Goal: Transaction & Acquisition: Purchase product/service

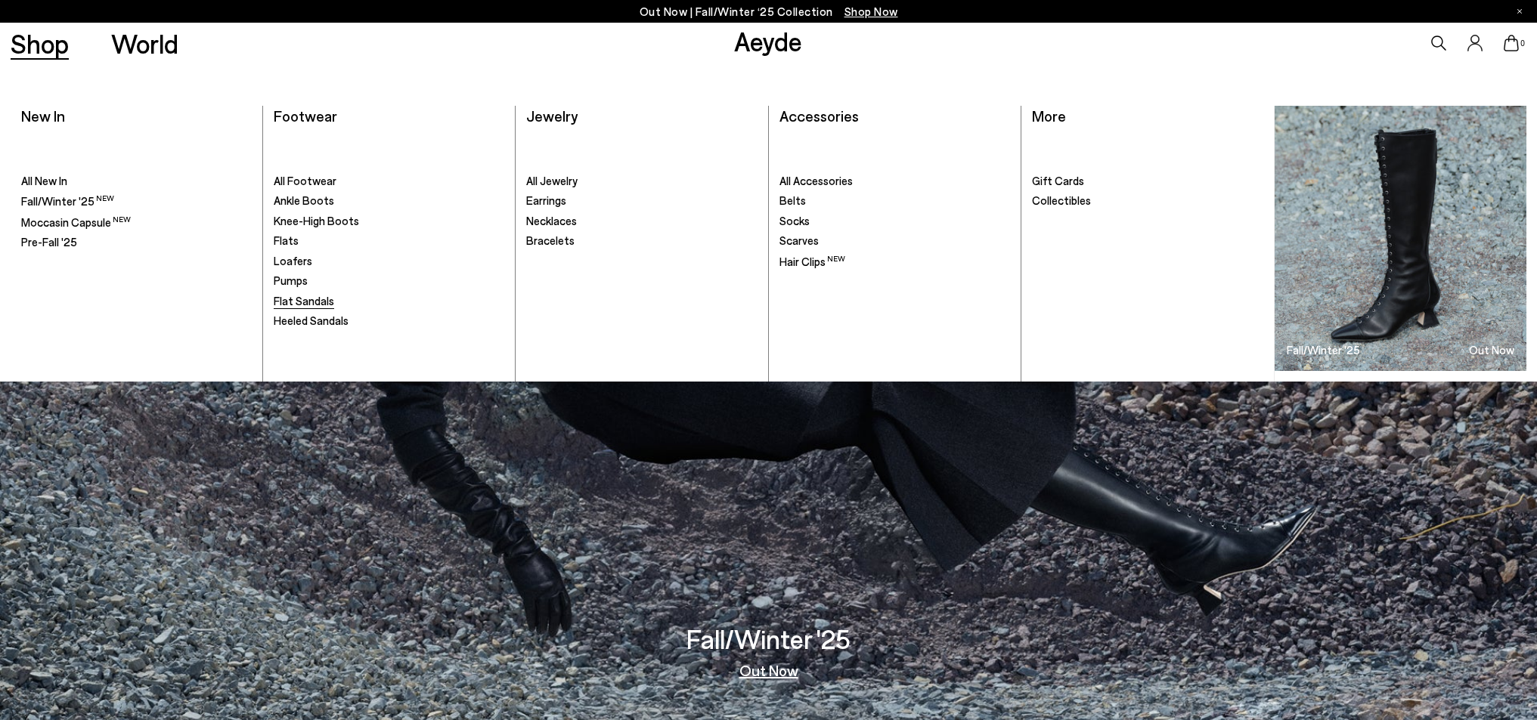
click at [313, 299] on span "Flat Sandals" at bounding box center [304, 301] width 60 height 14
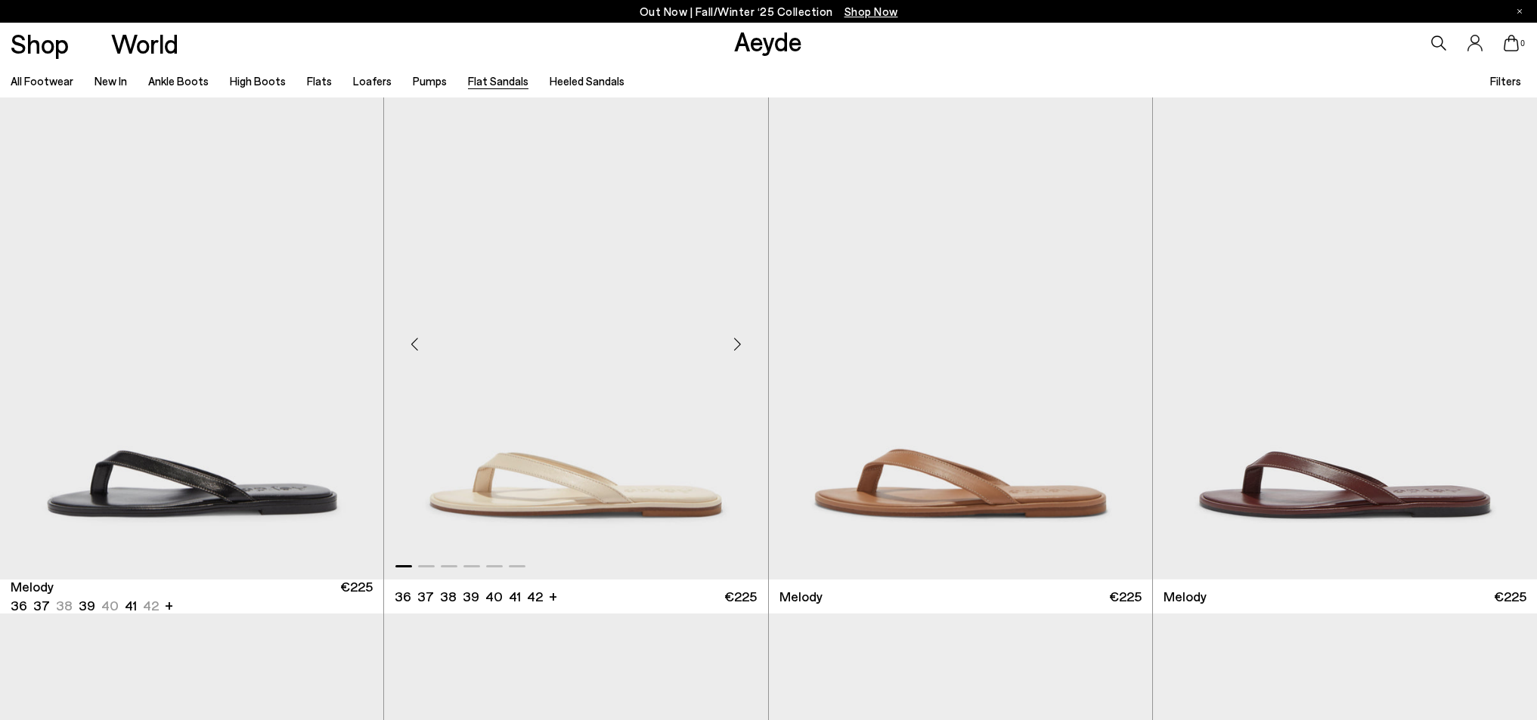
click at [736, 345] on div "Next slide" at bounding box center [737, 344] width 45 height 45
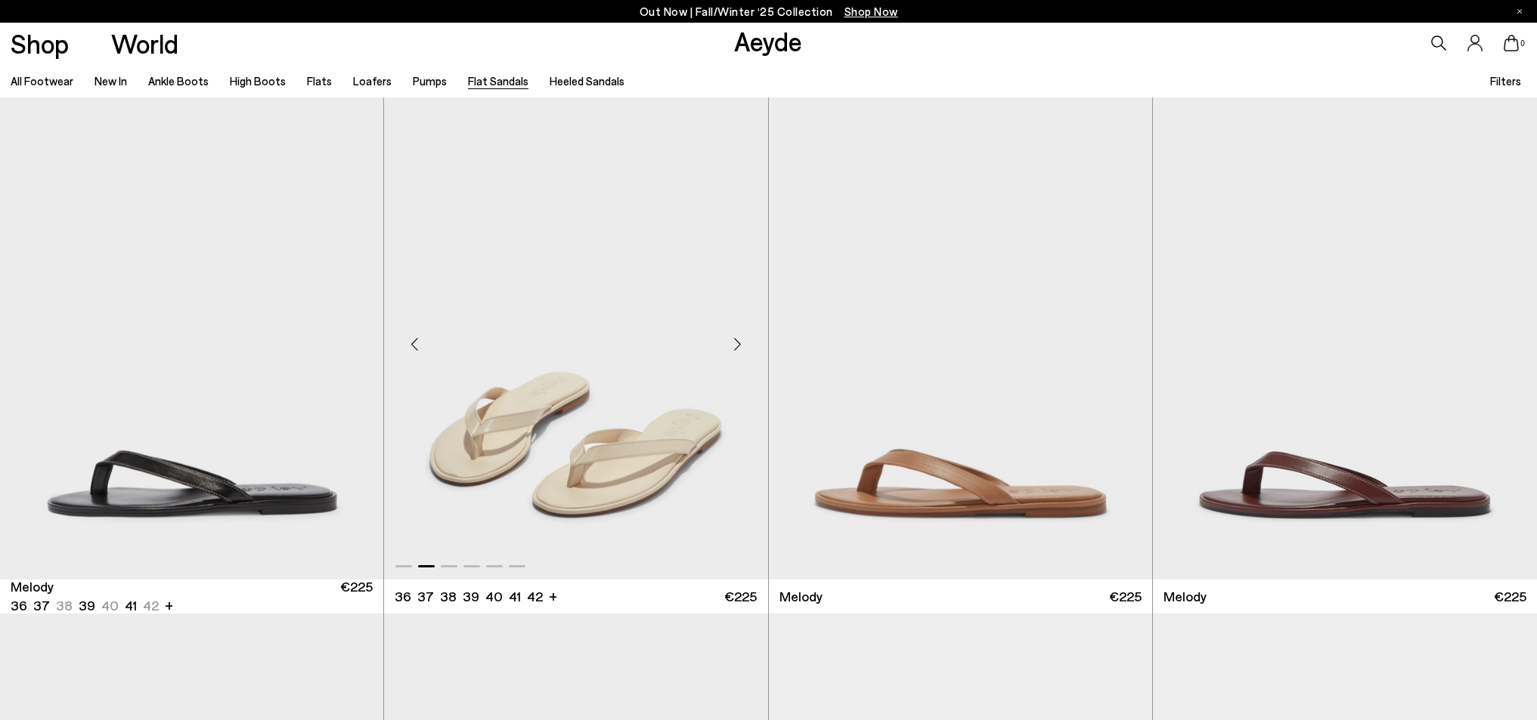
click at [736, 345] on div "Next slide" at bounding box center [737, 344] width 45 height 45
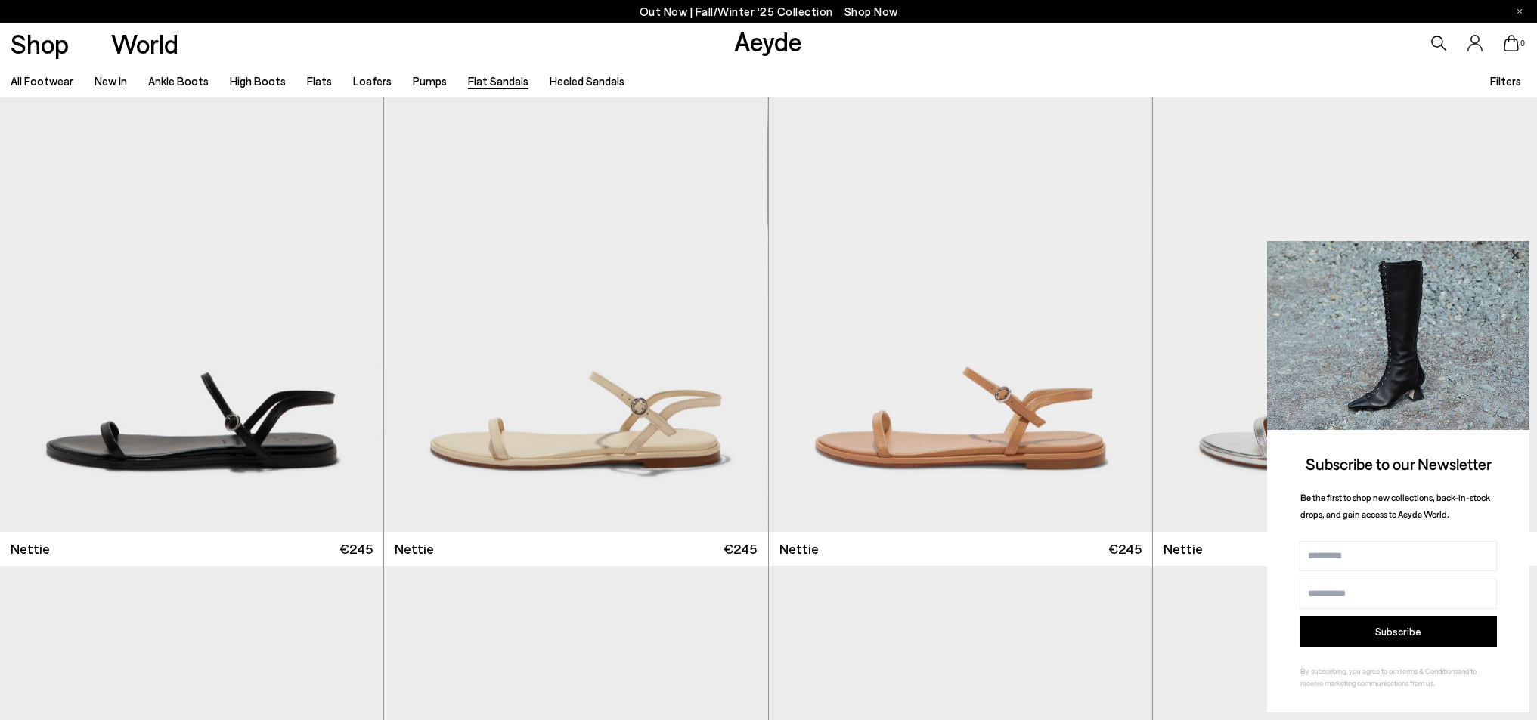
scroll to position [564, 0]
click at [1521, 254] on icon at bounding box center [1515, 256] width 20 height 20
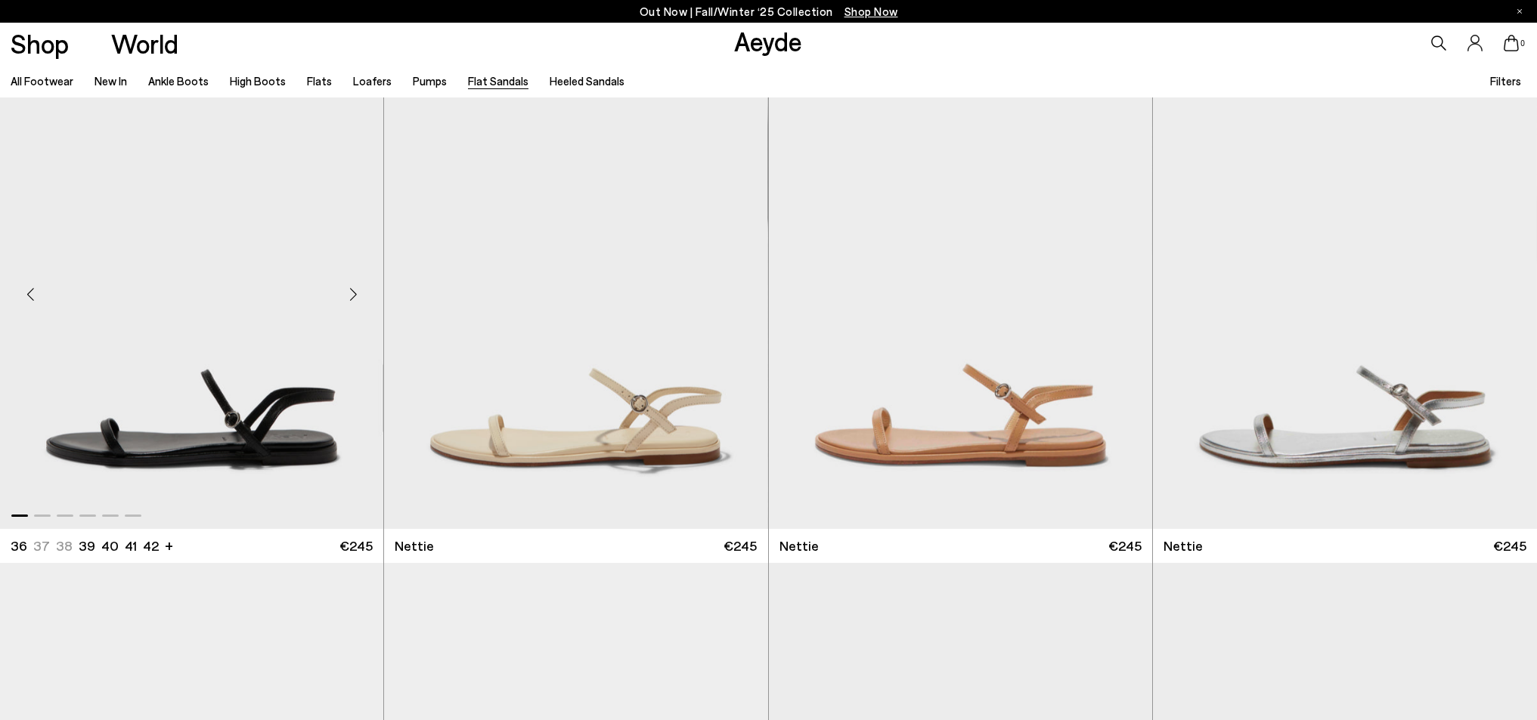
click at [358, 301] on div "Next slide" at bounding box center [352, 293] width 45 height 45
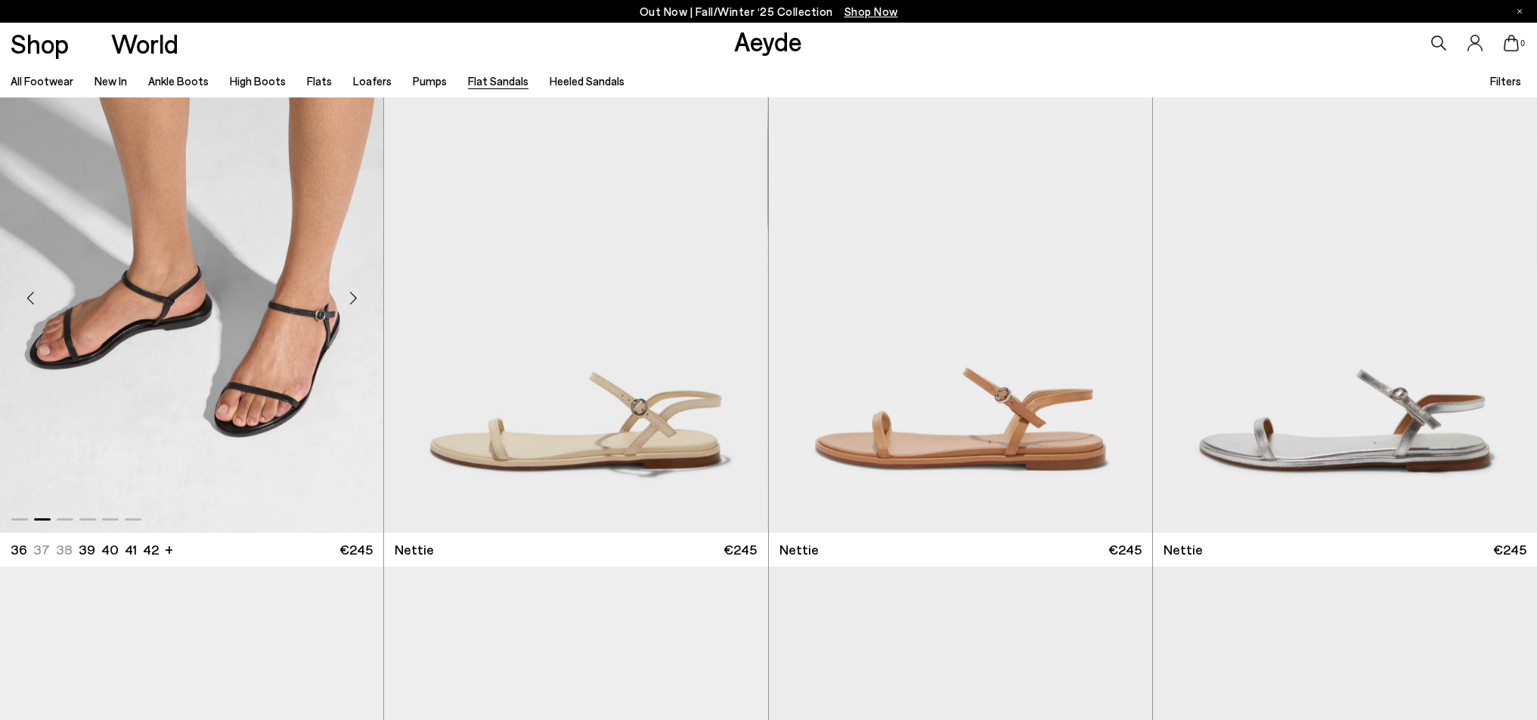
click at [358, 301] on div "Next slide" at bounding box center [352, 297] width 45 height 45
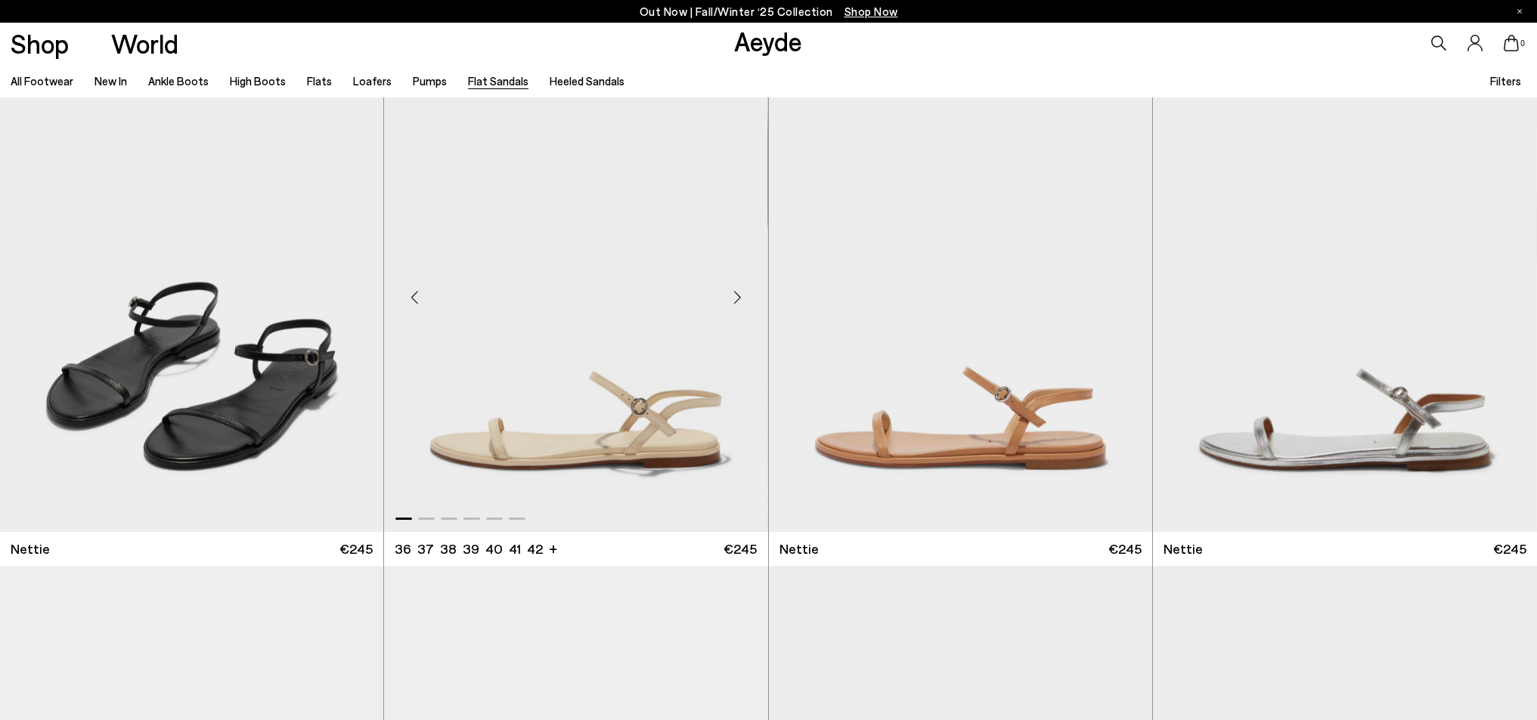
scroll to position [565, 0]
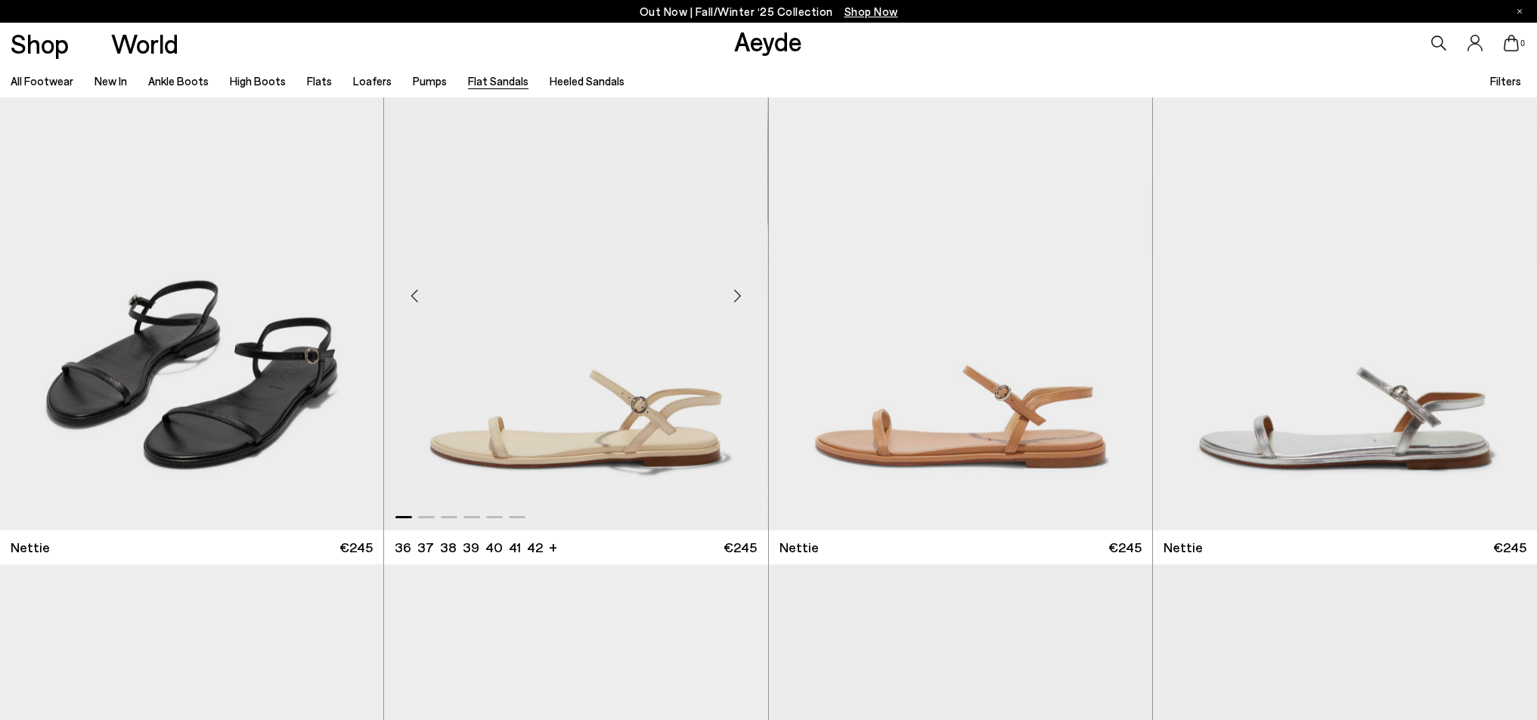
click at [739, 300] on div "Next slide" at bounding box center [737, 295] width 45 height 45
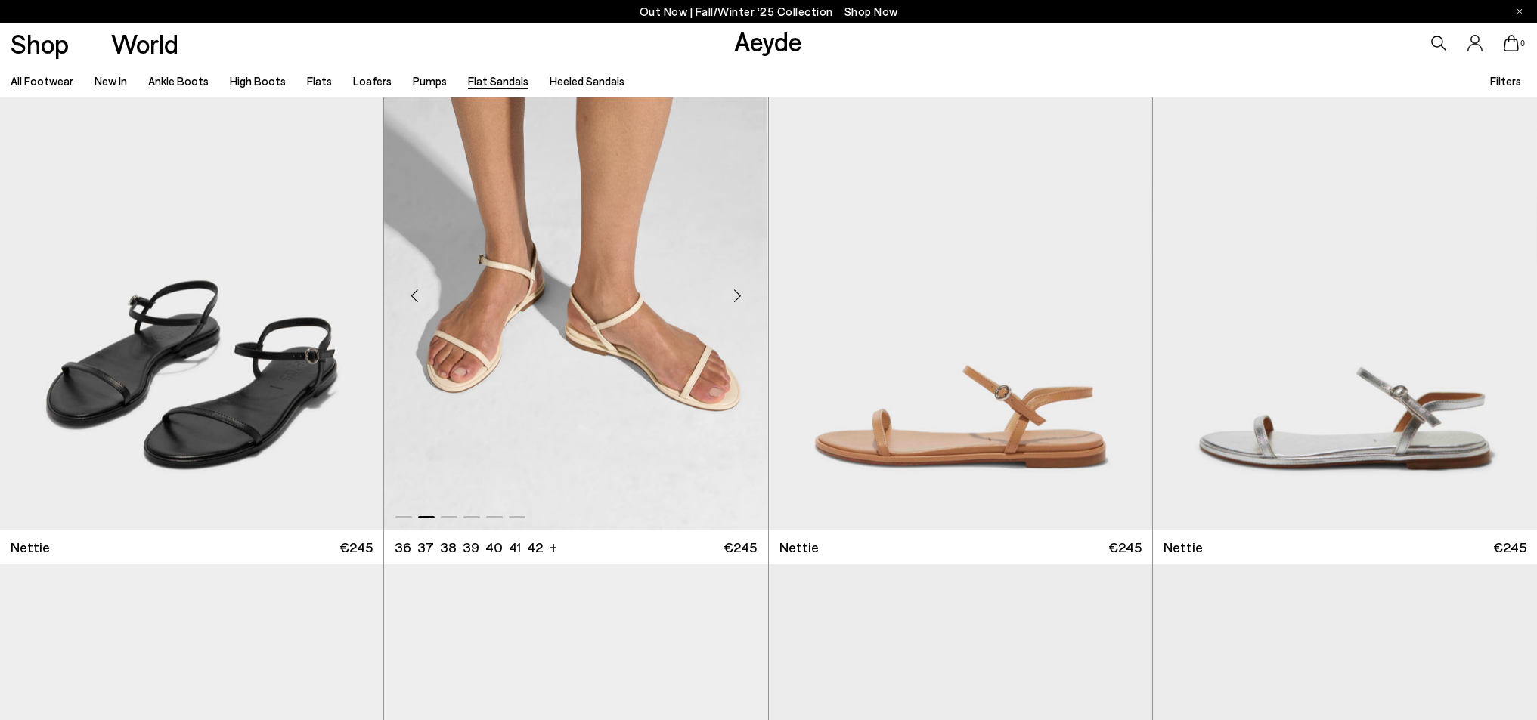
click at [739, 300] on div "Next slide" at bounding box center [737, 295] width 45 height 45
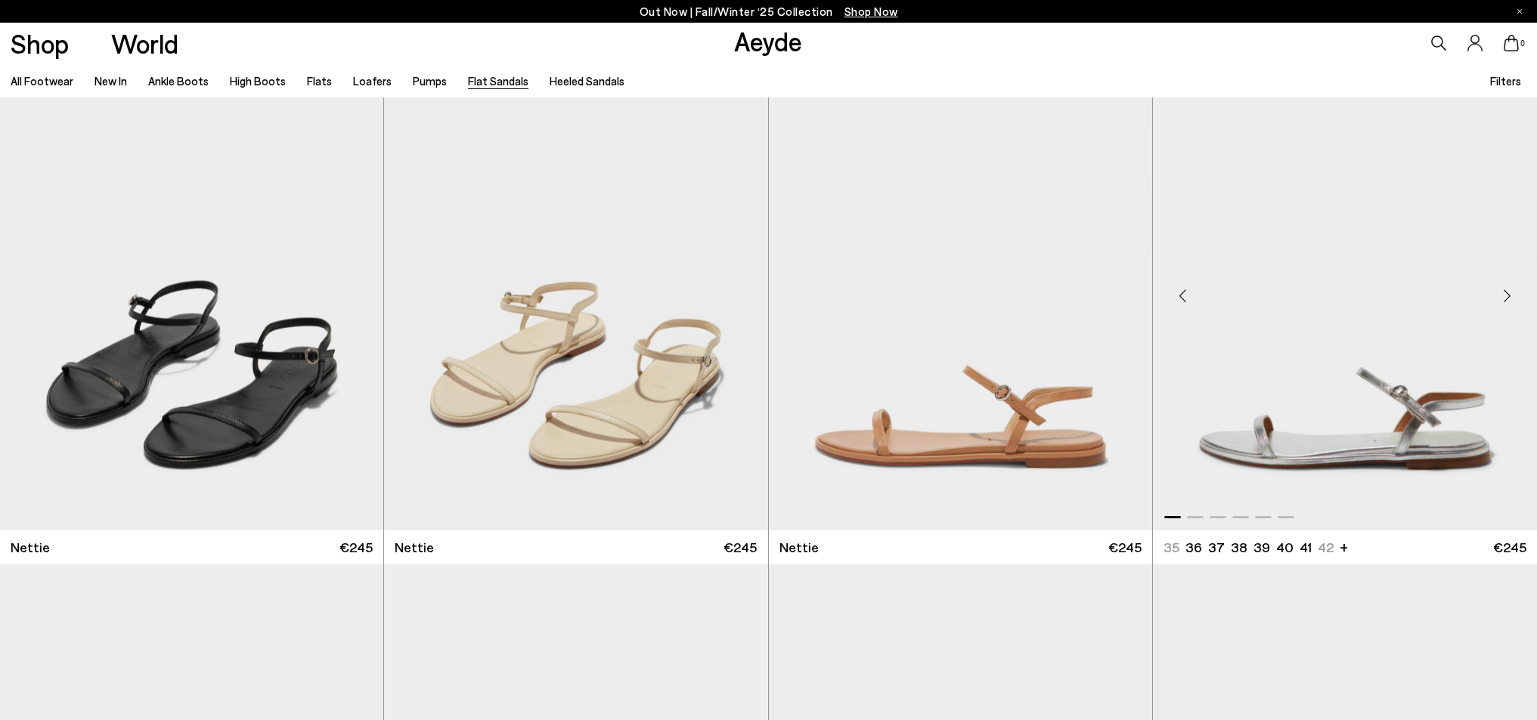
scroll to position [575, 0]
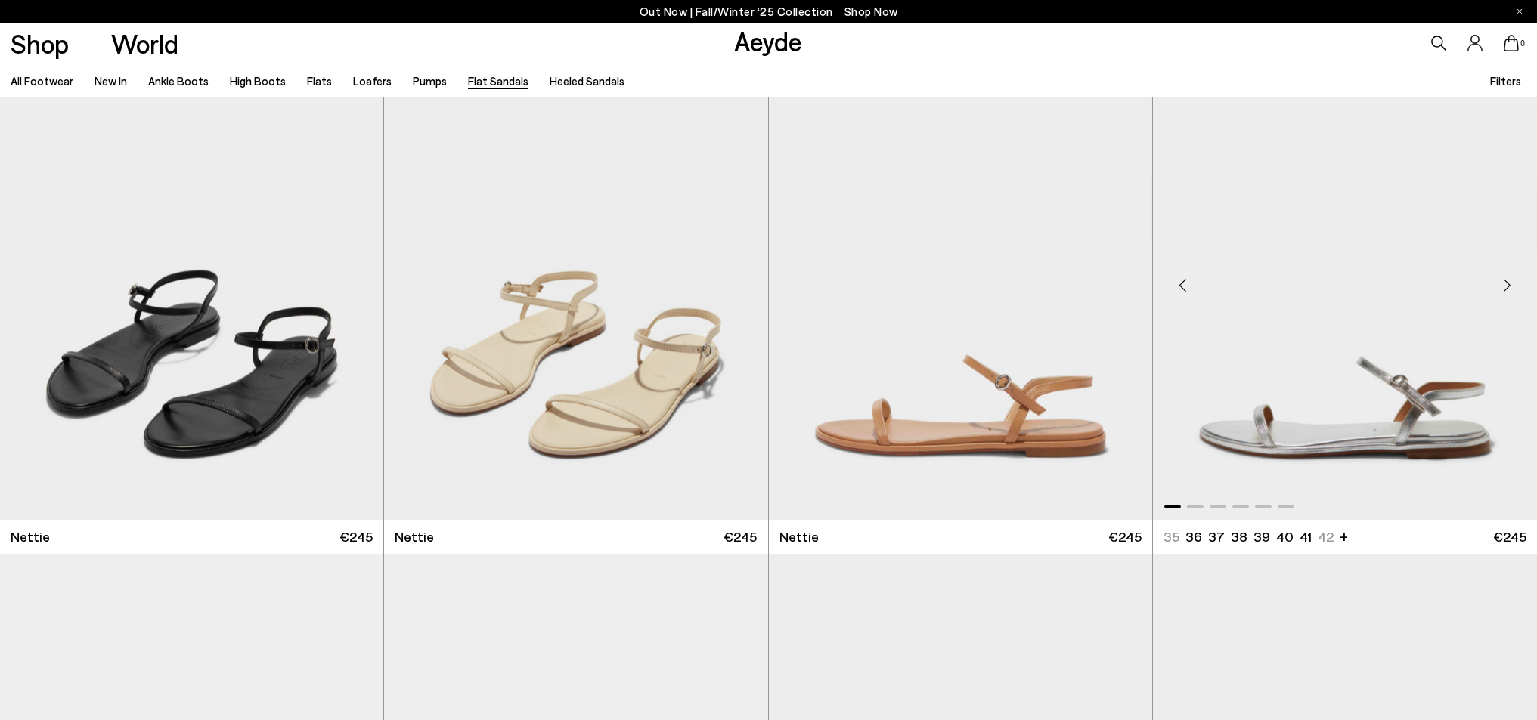
click at [1508, 275] on div "Next slide" at bounding box center [1506, 284] width 45 height 45
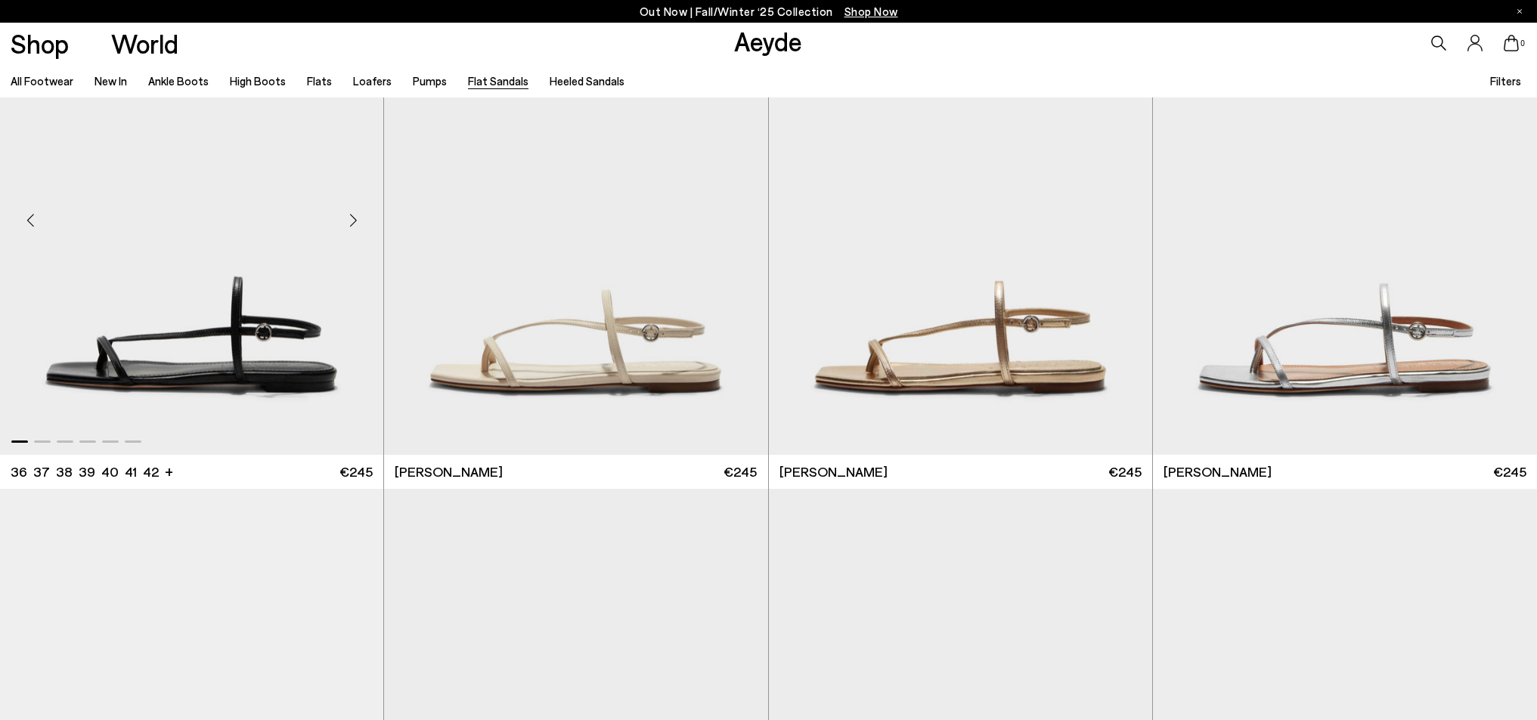
scroll to position [2189, 0]
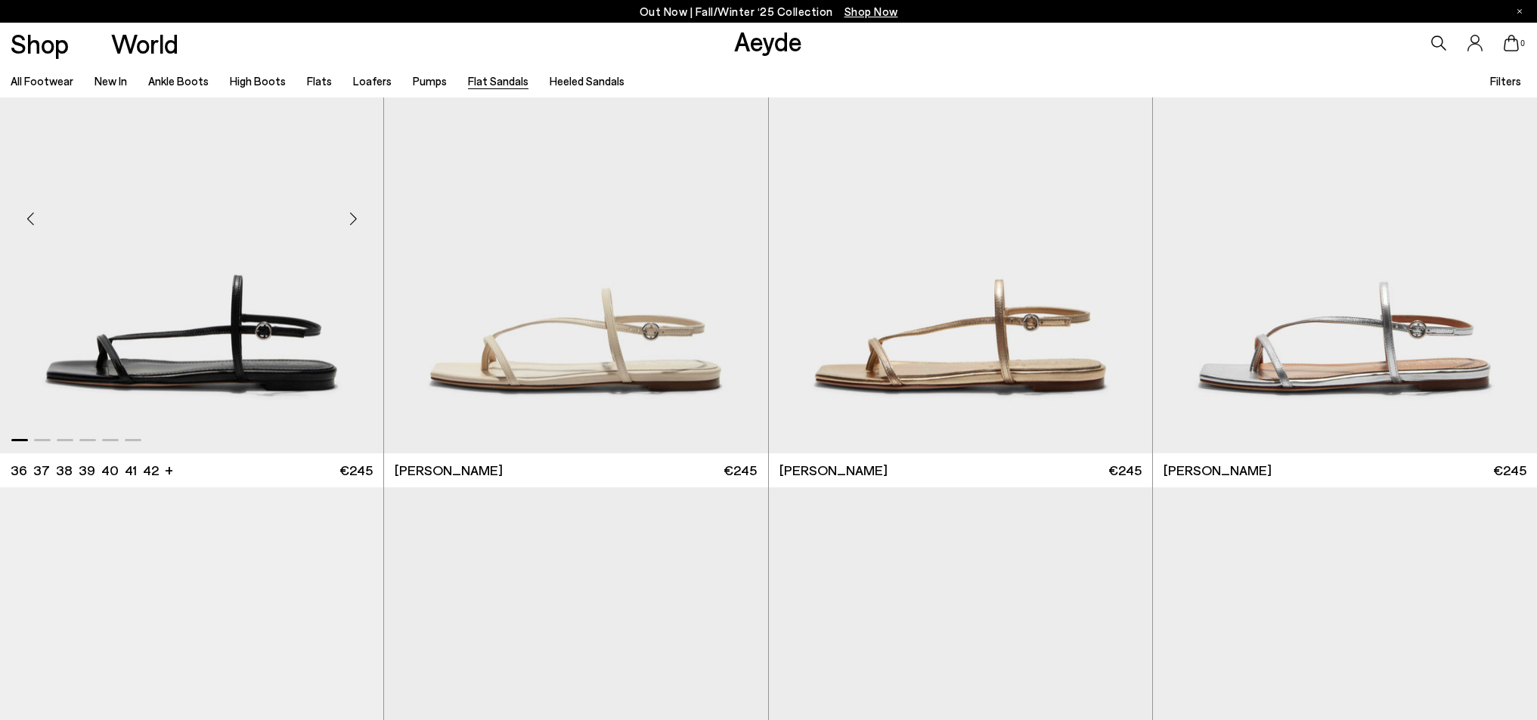
click at [345, 220] on div "Next slide" at bounding box center [352, 218] width 45 height 45
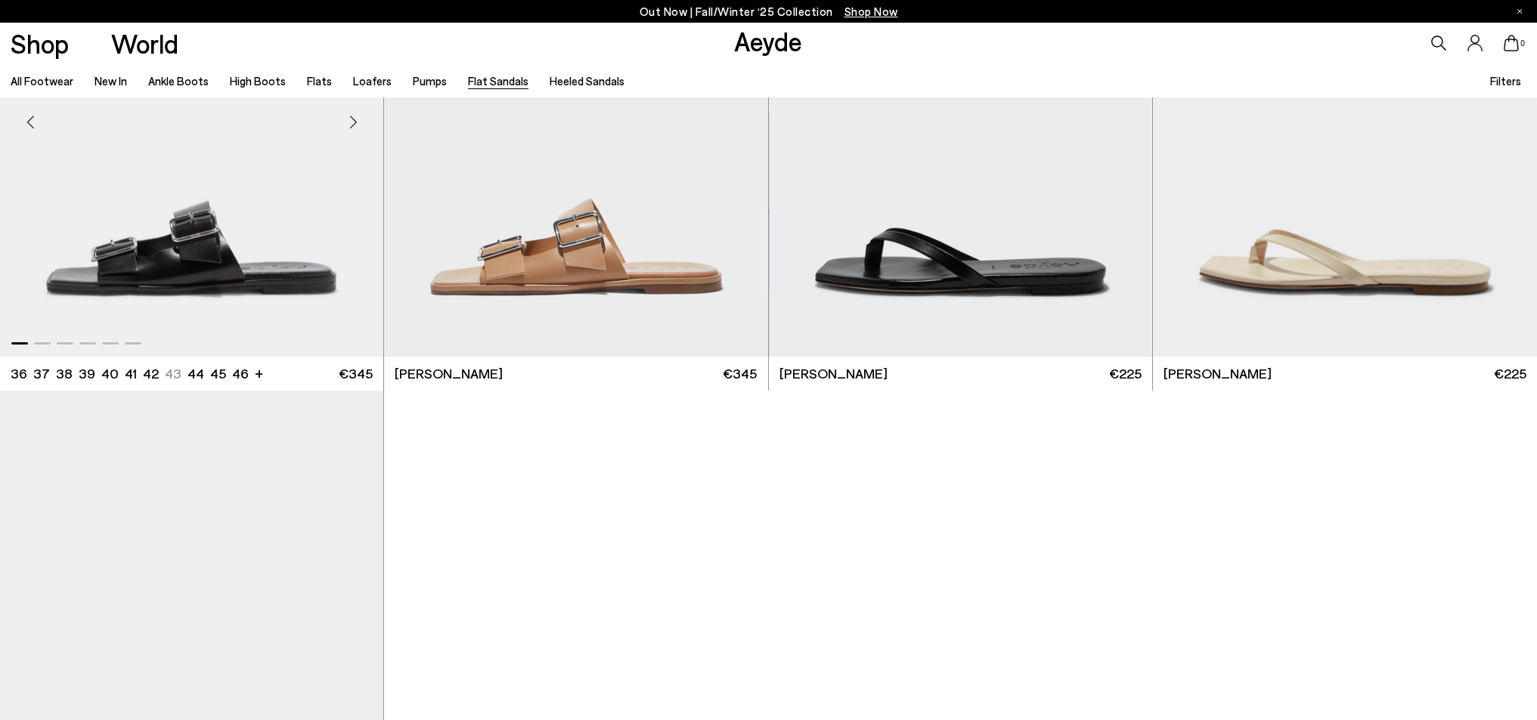
scroll to position [2801, 0]
click at [1123, 129] on div "Next slide" at bounding box center [1121, 122] width 45 height 45
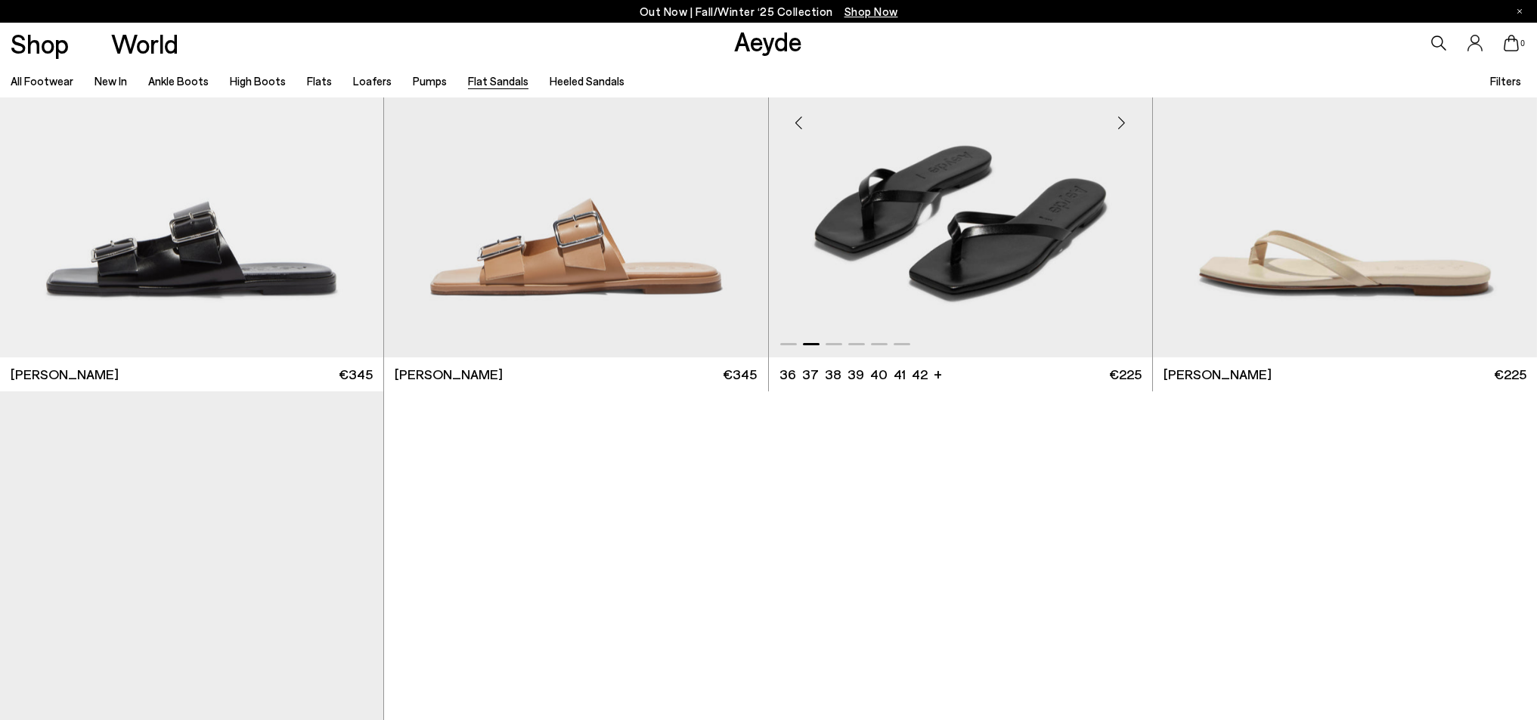
click at [1123, 129] on div "Next slide" at bounding box center [1121, 122] width 45 height 45
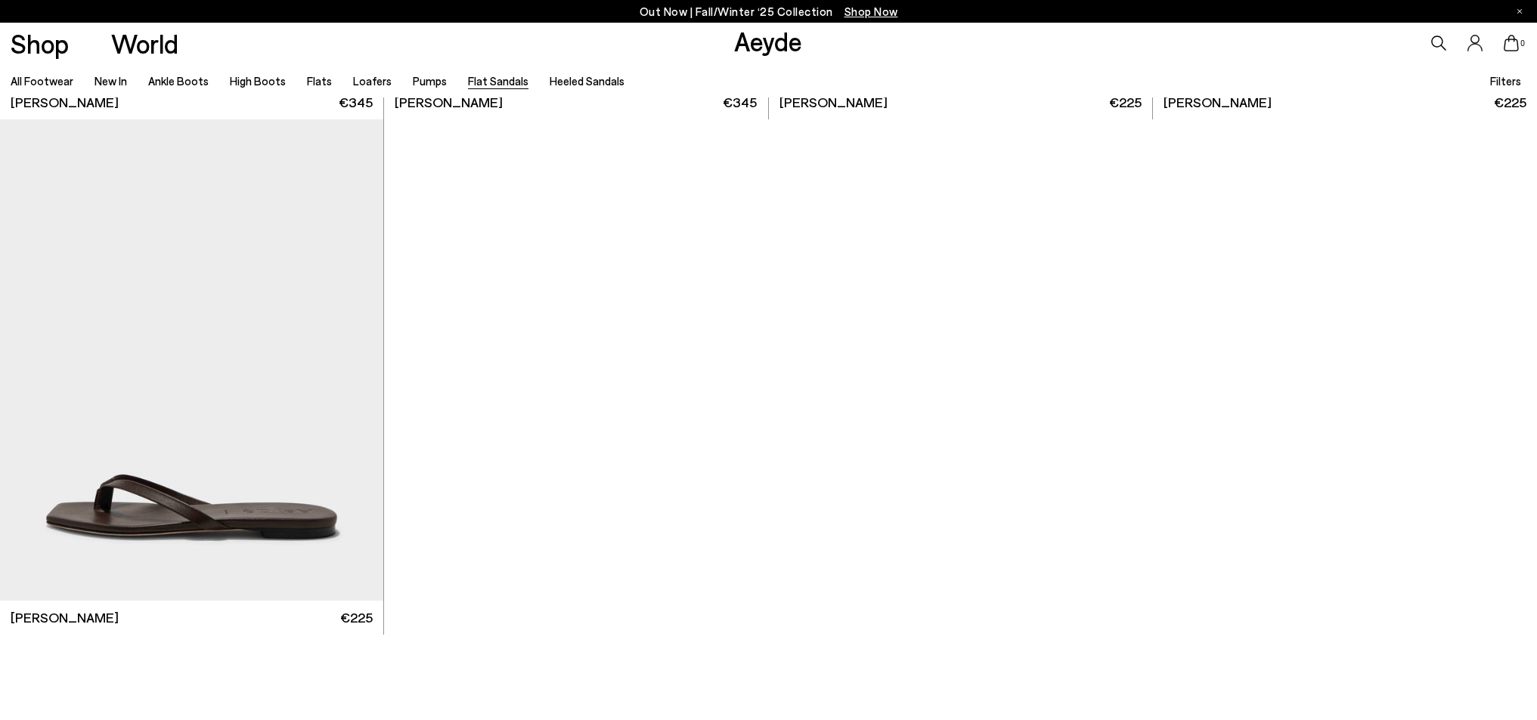
scroll to position [3112, 0]
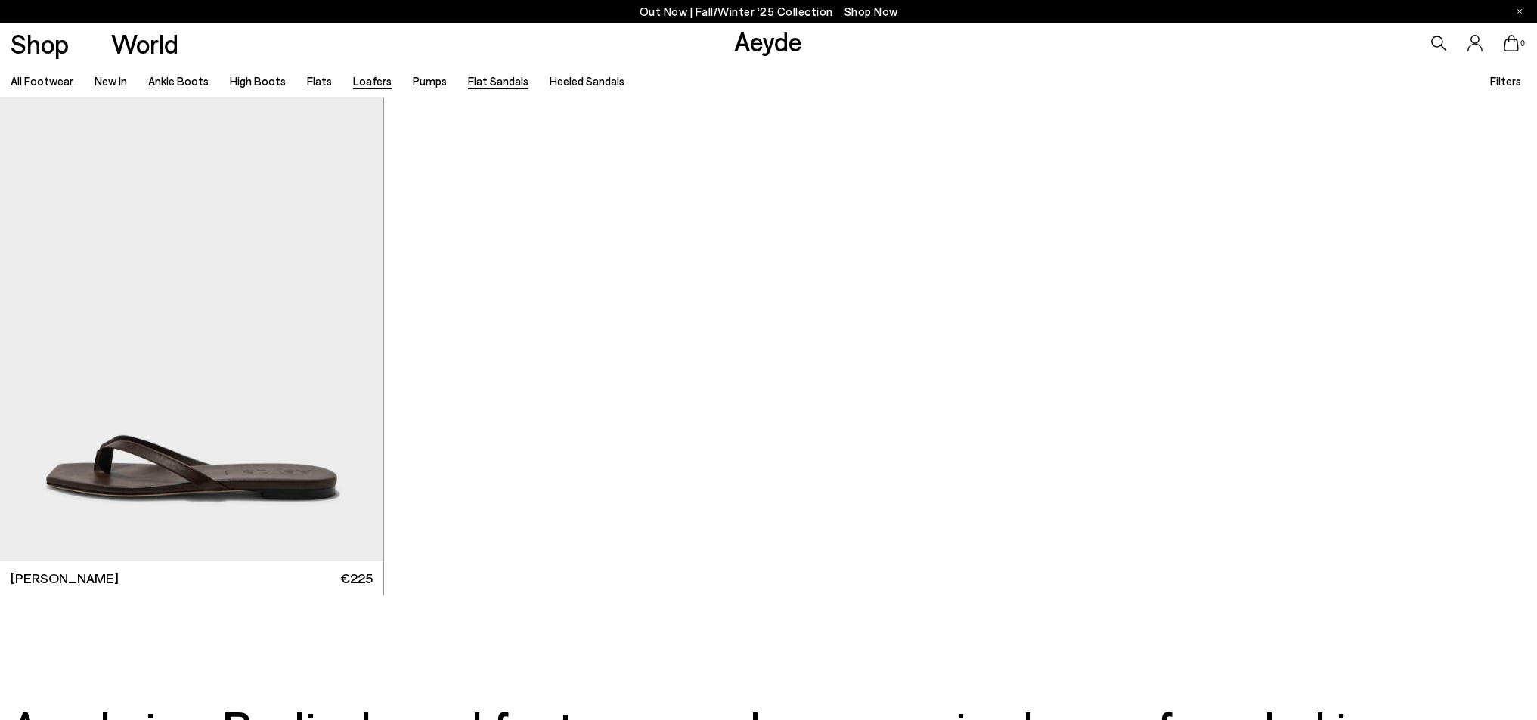
click at [374, 84] on link "Loafers" at bounding box center [372, 81] width 39 height 14
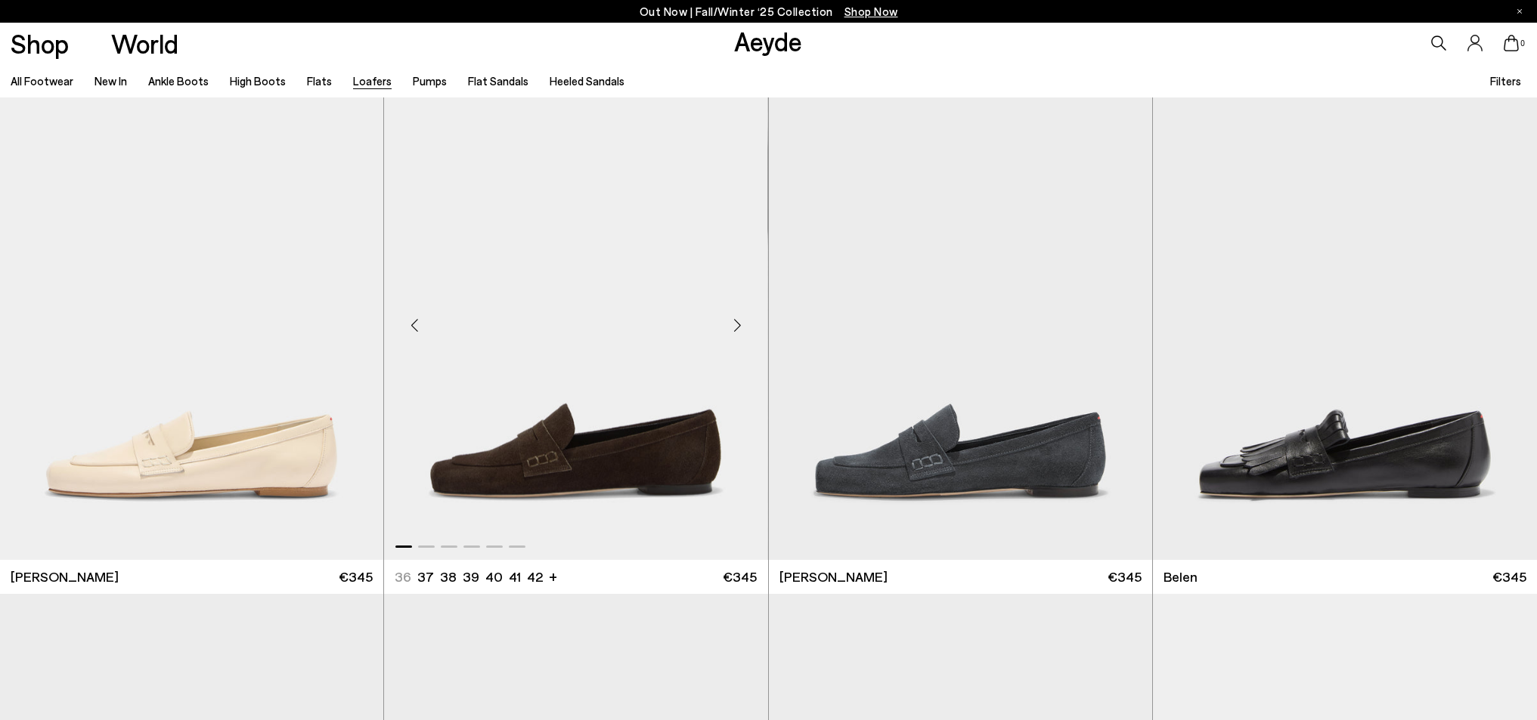
scroll to position [958, 1]
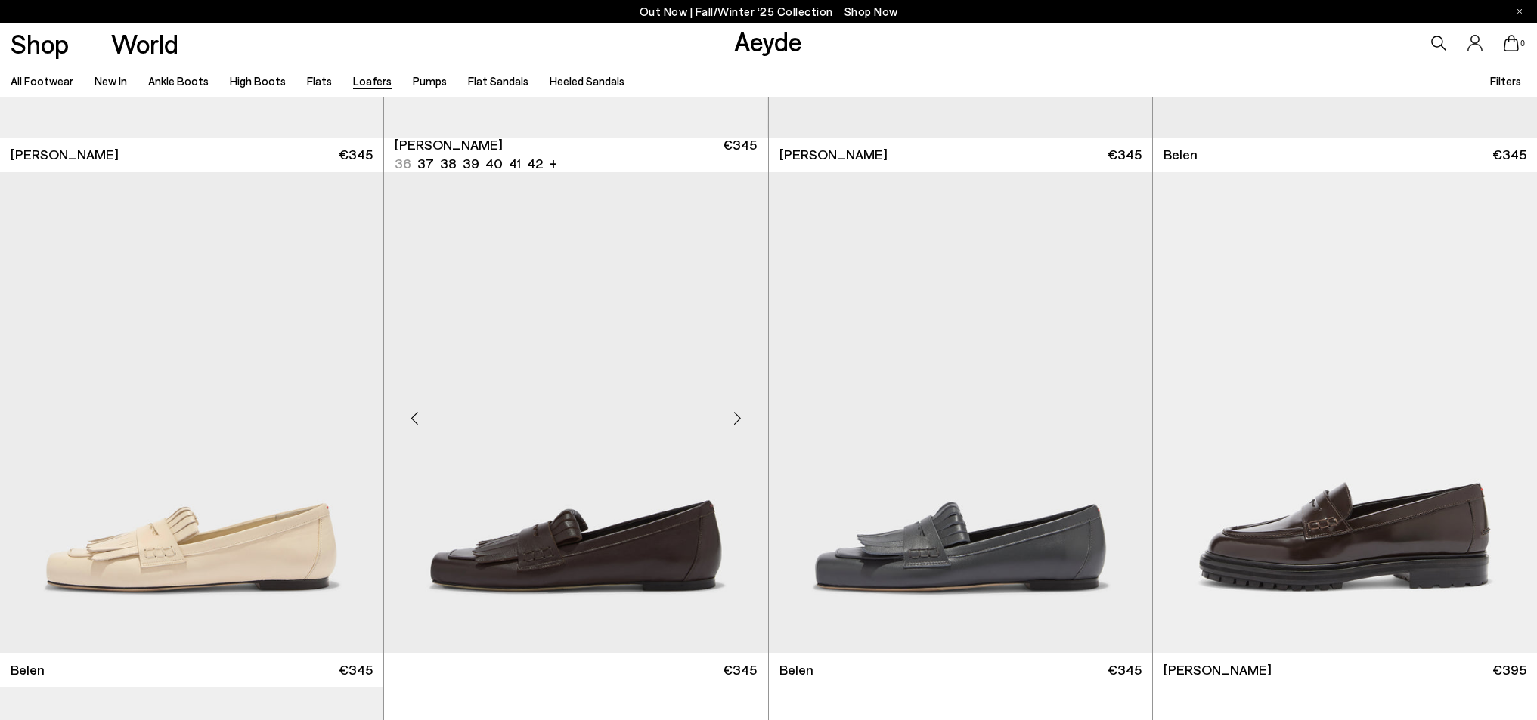
scroll to position [1160, 0]
